Goal: Information Seeking & Learning: Learn about a topic

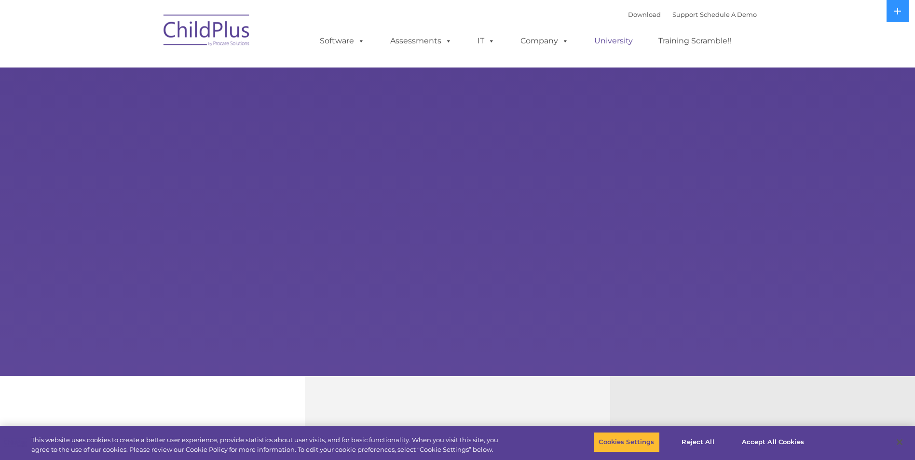
select select "MEDIUM"
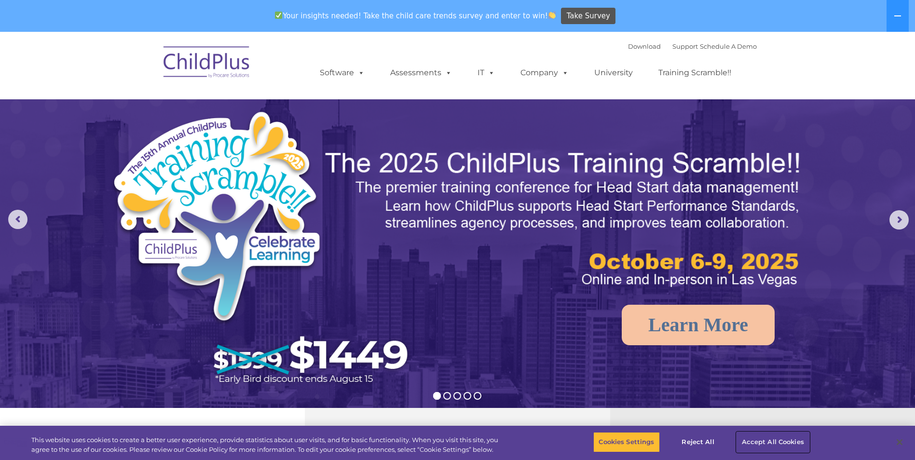
click at [775, 444] on button "Accept All Cookies" at bounding box center [773, 442] width 73 height 20
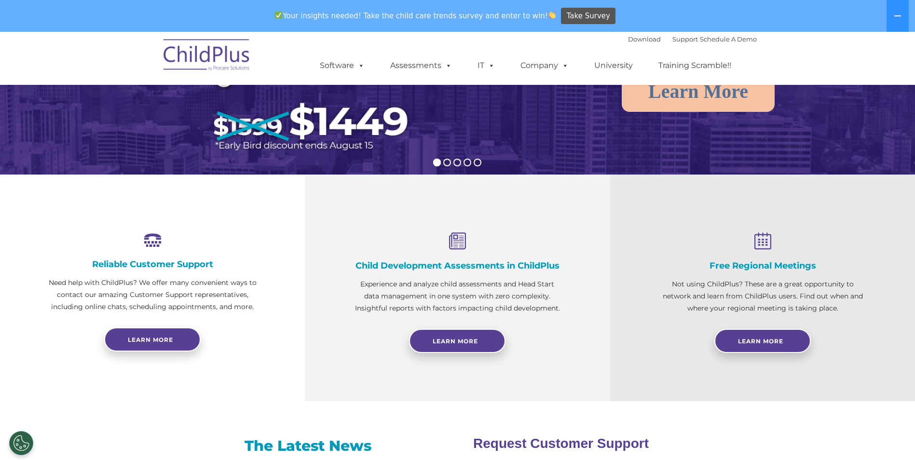
scroll to position [241, 0]
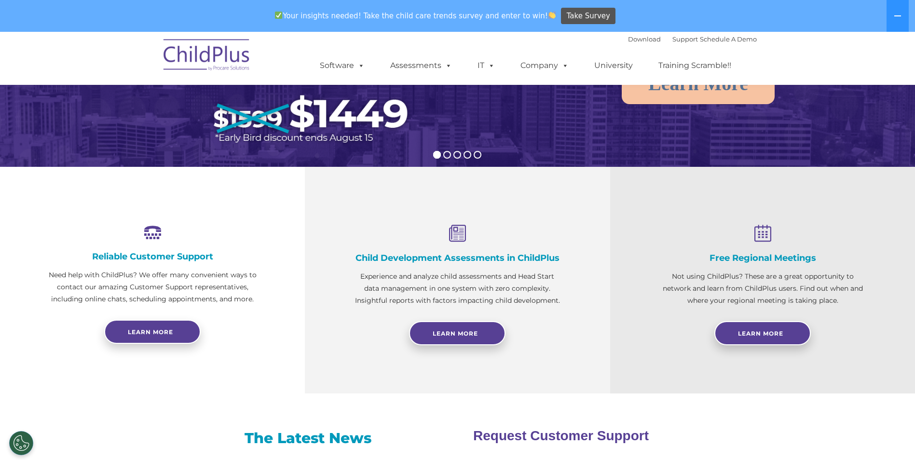
click at [481, 259] on h4 "Child Development Assessments in ChildPlus" at bounding box center [457, 258] width 208 height 11
click at [456, 231] on icon at bounding box center [457, 234] width 208 height 18
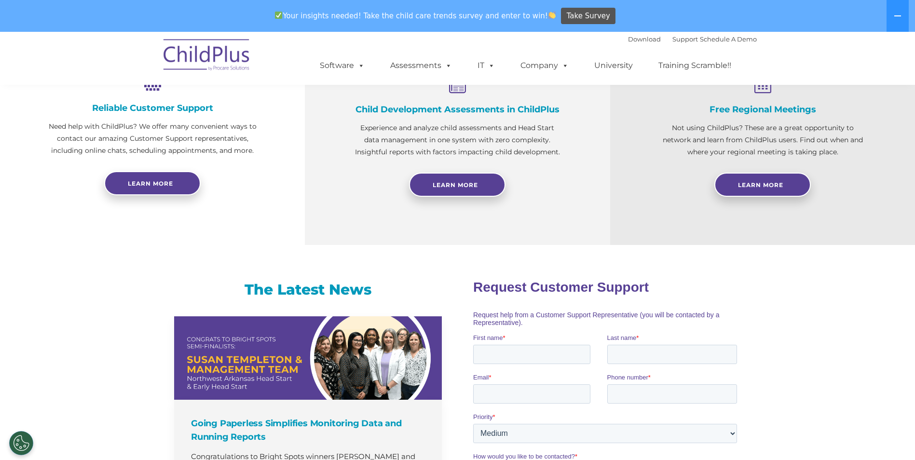
scroll to position [399, 0]
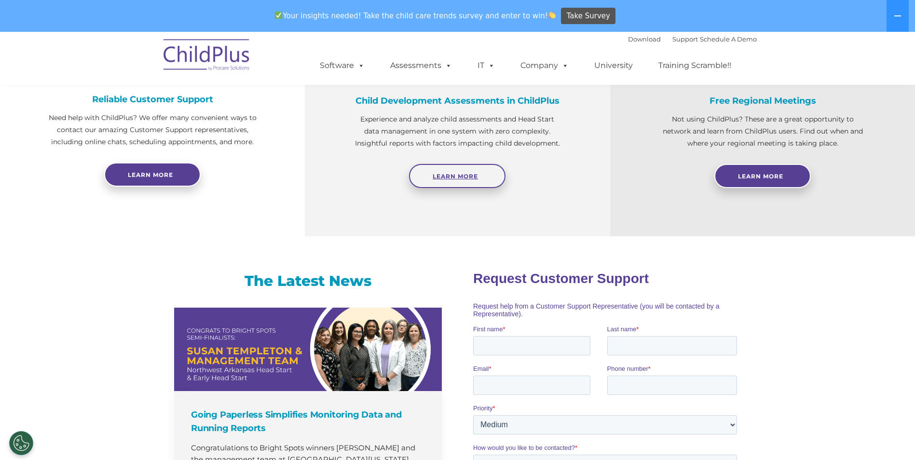
click at [453, 180] on span "Learn More" at bounding box center [455, 176] width 45 height 7
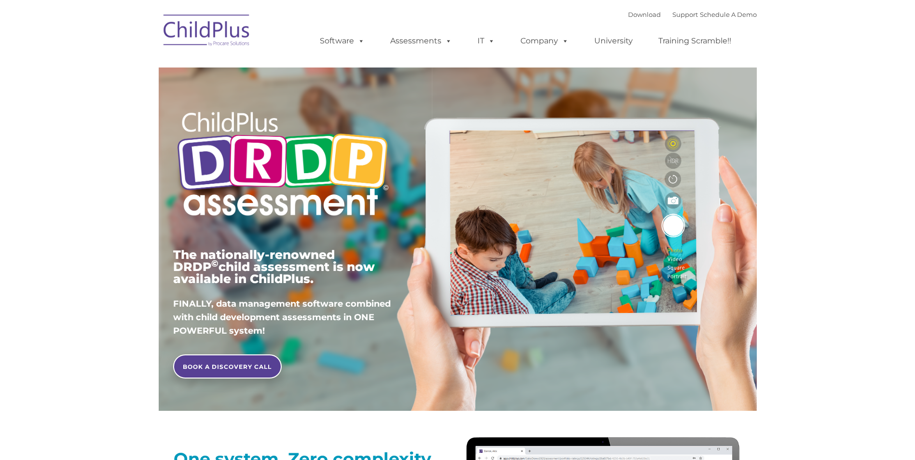
type input ""
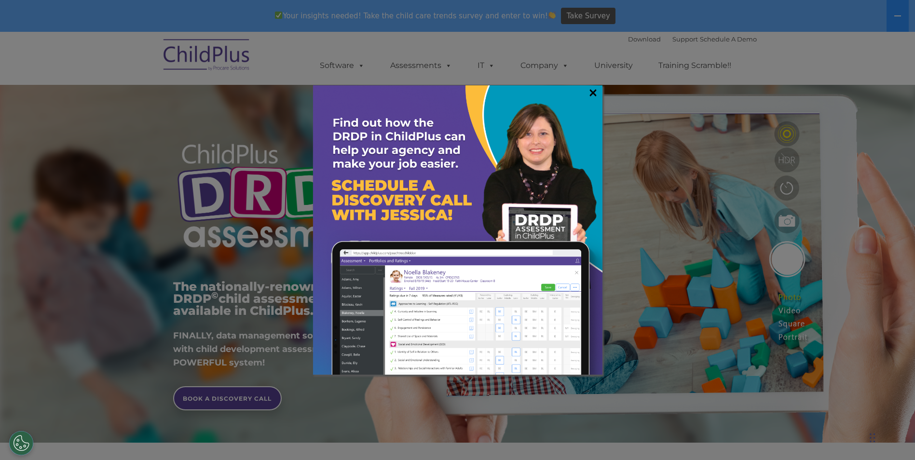
click at [591, 88] on link "×" at bounding box center [593, 93] width 11 height 10
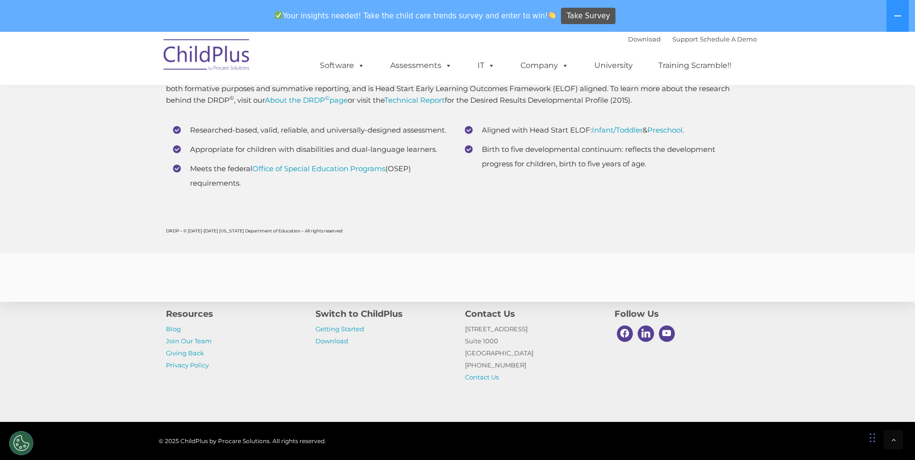
scroll to position [3816, 0]
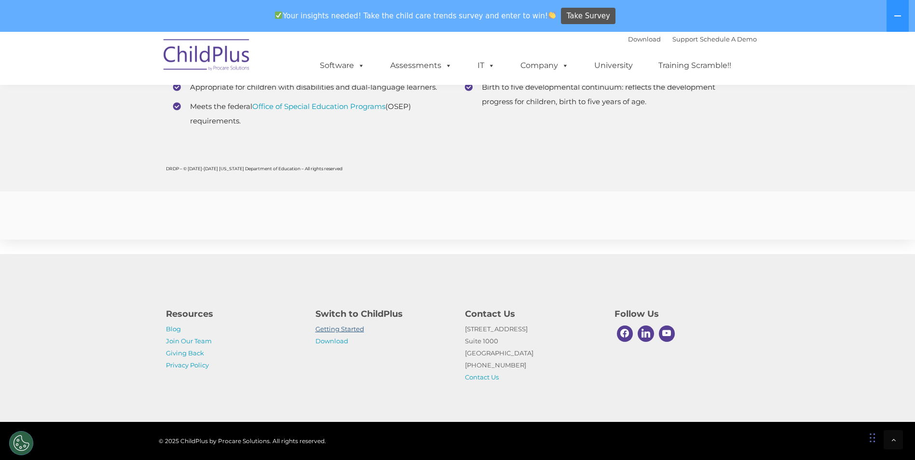
click at [322, 330] on link "Getting Started" at bounding box center [340, 329] width 49 height 8
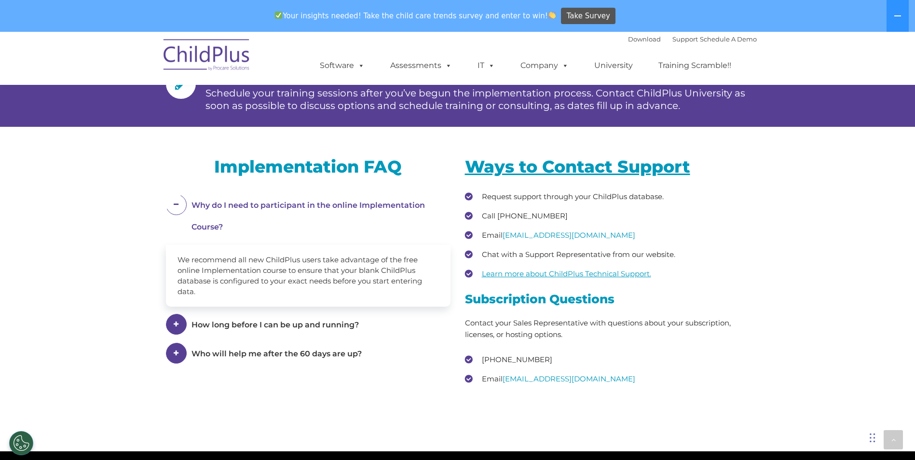
scroll to position [1447, 0]
